Goal: Find specific page/section: Find specific page/section

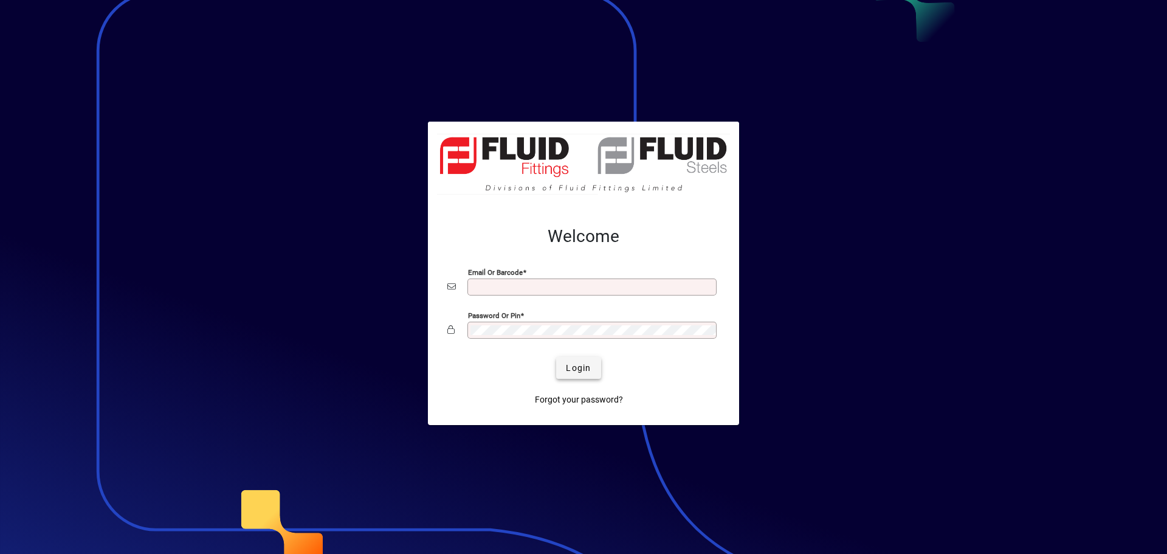
type input "**********"
click at [574, 364] on span "Login" at bounding box center [578, 368] width 25 height 13
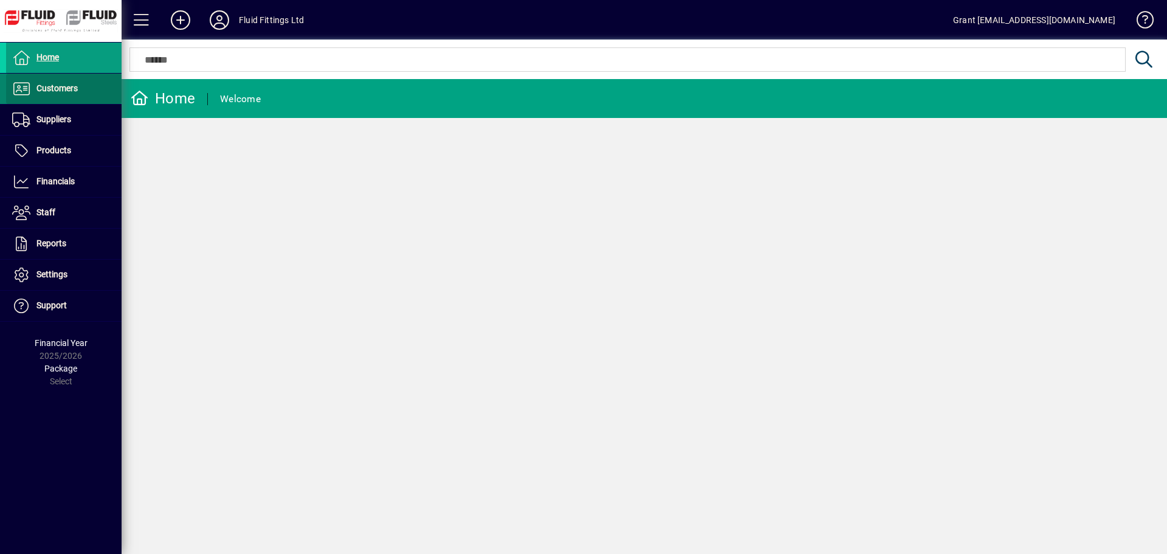
click at [58, 89] on span "Customers" at bounding box center [56, 88] width 41 height 10
